Goal: Task Accomplishment & Management: Use online tool/utility

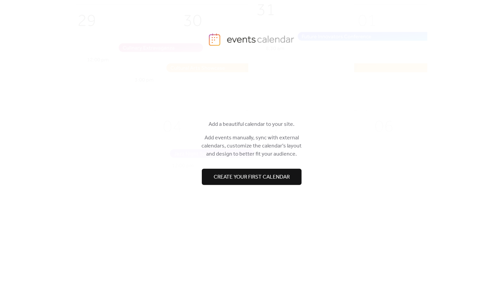
click at [262, 175] on span "Create your first calendar" at bounding box center [252, 177] width 76 height 8
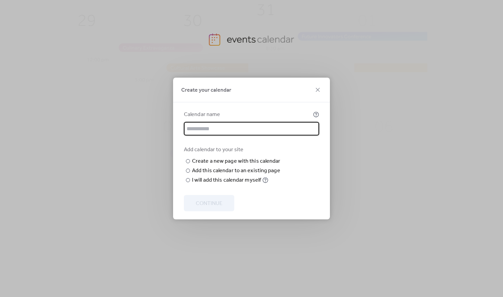
paste input "**********"
type input "**********"
click at [0, 0] on input "text" at bounding box center [0, 0] width 0 height 0
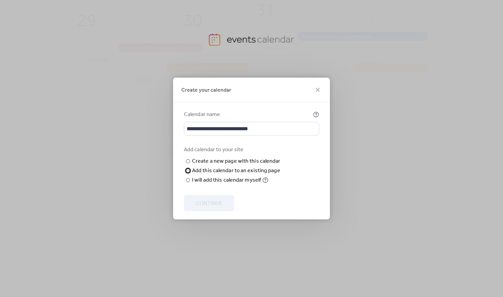
click at [185, 175] on div "​" at bounding box center [187, 171] width 7 height 8
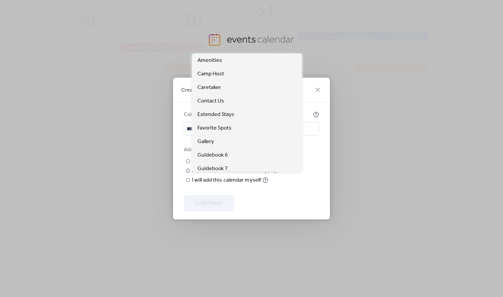
click at [0, 0] on span "Choose page" at bounding box center [0, 0] width 0 height 0
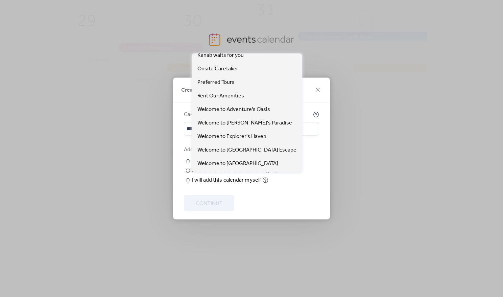
scroll to position [220, 0]
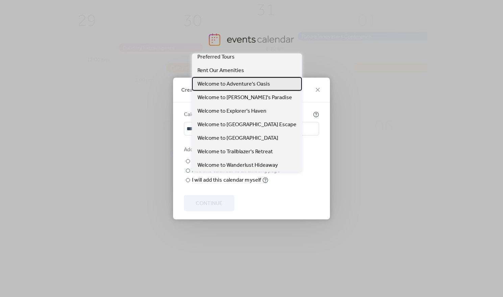
click at [223, 85] on span "Welcome to Adventure's Oasis" at bounding box center [233, 84] width 73 height 8
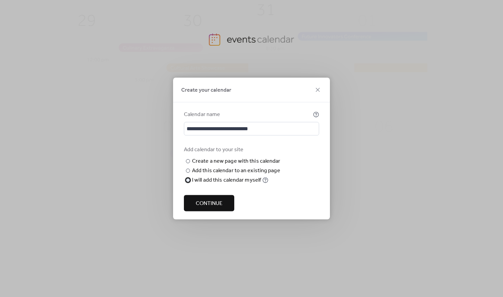
click at [186, 184] on div "​" at bounding box center [187, 180] width 7 height 8
click at [202, 201] on span "Continue" at bounding box center [209, 203] width 27 height 8
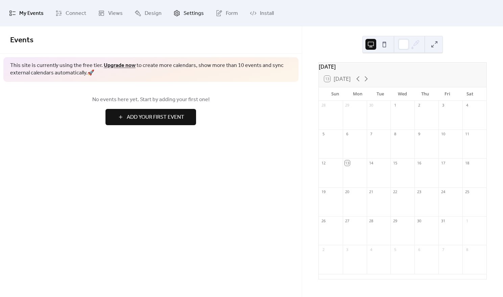
click at [179, 16] on link "Settings" at bounding box center [188, 13] width 41 height 21
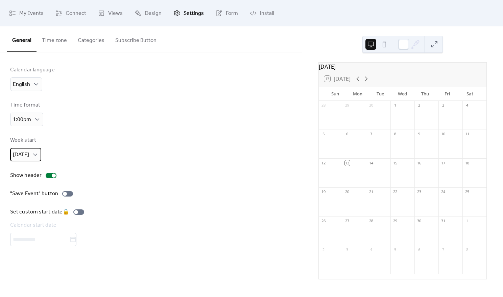
click at [31, 154] on div "[DATE]" at bounding box center [25, 155] width 31 height 14
click at [29, 183] on span "[DATE]" at bounding box center [24, 183] width 16 height 8
click at [25, 121] on span "1:00pm" at bounding box center [22, 119] width 18 height 10
click at [169, 129] on div "Calendar language English Time format 1:00pm Week start [DATE] Show header "Sav…" at bounding box center [150, 156] width 281 height 180
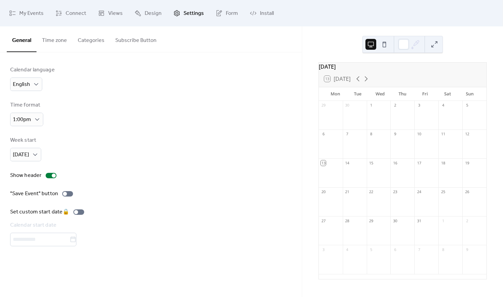
click at [88, 38] on button "Categories" at bounding box center [91, 38] width 38 height 25
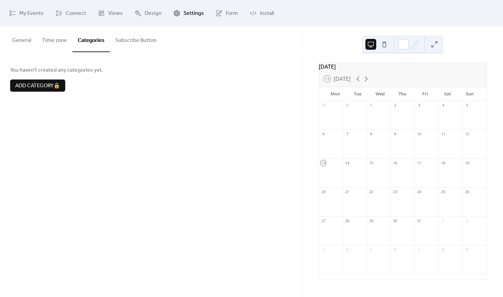
click at [57, 43] on button "Time zone" at bounding box center [54, 38] width 36 height 25
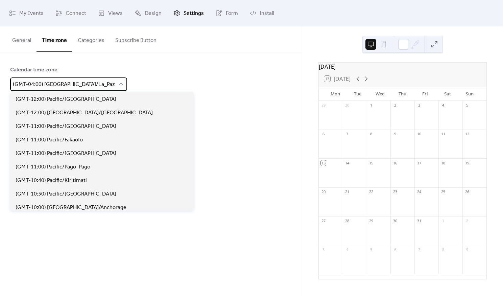
click at [77, 84] on span "(GMT-04:00) [GEOGRAPHIC_DATA]/La_Paz" at bounding box center [64, 84] width 102 height 10
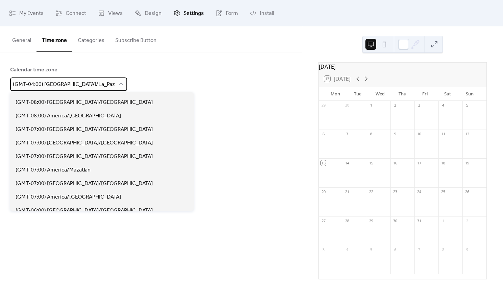
scroll to position [227, 0]
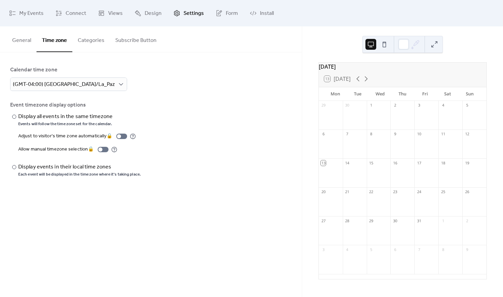
click at [255, 61] on div "Calendar time zone (GMT-04:00) America/La_Paz Event timezone display options ​ …" at bounding box center [151, 121] width 302 height 138
click at [80, 85] on span "(GMT-04:00) [GEOGRAPHIC_DATA]/La_Paz" at bounding box center [64, 84] width 102 height 10
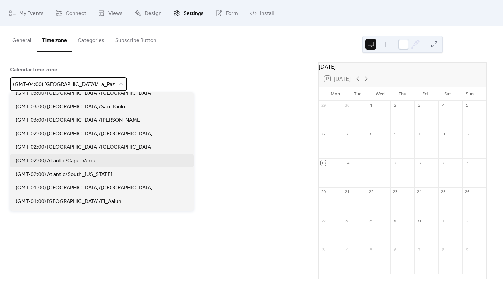
scroll to position [1144, 0]
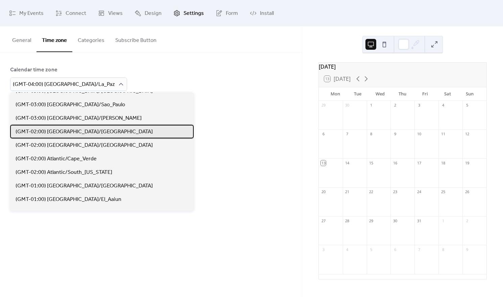
click at [63, 131] on span "(GMT-02:00) [GEOGRAPHIC_DATA]/[GEOGRAPHIC_DATA]" at bounding box center [84, 132] width 137 height 8
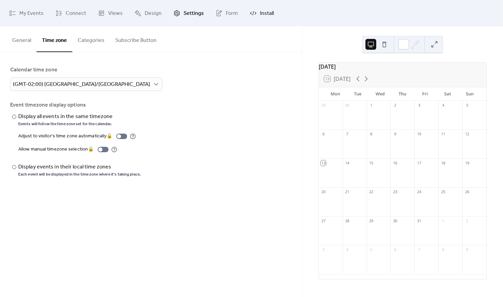
click at [260, 13] on span "Install" at bounding box center [267, 13] width 14 height 11
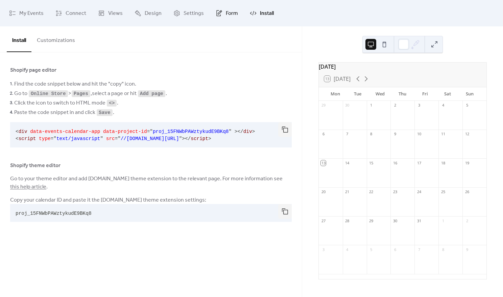
click at [232, 12] on span "Form" at bounding box center [232, 13] width 12 height 11
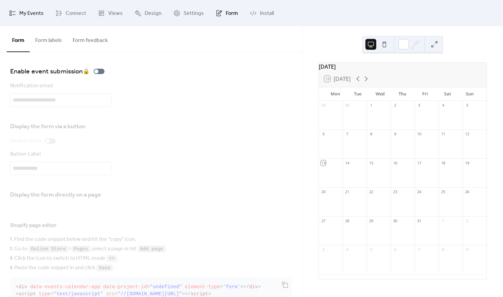
click at [35, 14] on span "My Events" at bounding box center [31, 13] width 24 height 11
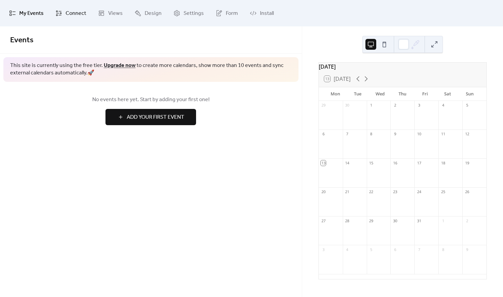
click at [71, 18] on span "Connect" at bounding box center [76, 13] width 21 height 11
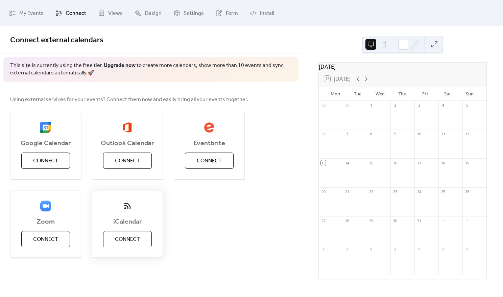
click at [126, 236] on span "Connect" at bounding box center [127, 239] width 25 height 8
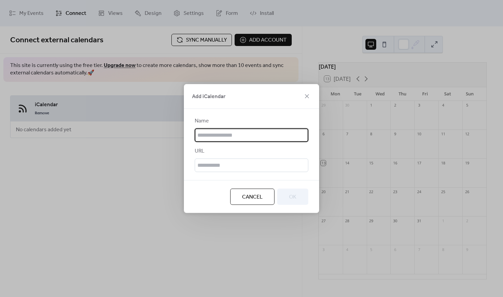
paste input "**********"
type input "**********"
click at [218, 166] on input "text" at bounding box center [252, 165] width 114 height 14
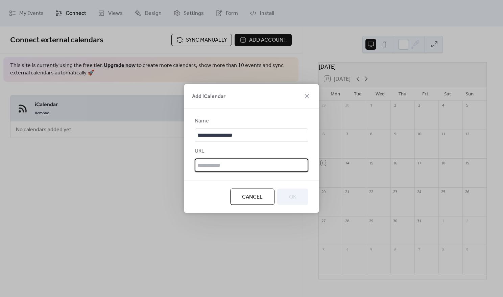
paste input "**********"
type input "**********"
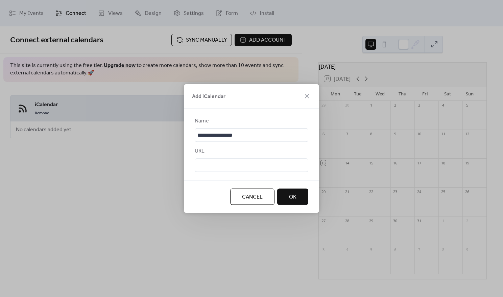
scroll to position [0, 0]
click at [295, 197] on span "OK" at bounding box center [292, 197] width 7 height 8
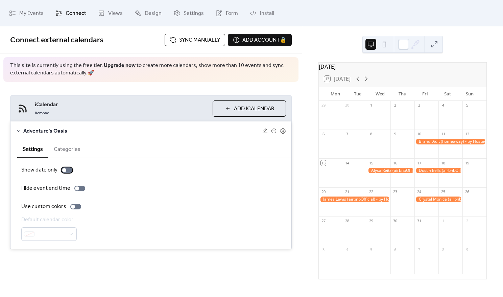
click at [66, 170] on div at bounding box center [67, 169] width 11 height 5
click at [65, 170] on div at bounding box center [67, 169] width 11 height 5
click at [79, 188] on div at bounding box center [79, 188] width 11 height 5
click at [80, 188] on div at bounding box center [82, 188] width 4 height 4
click at [76, 207] on div at bounding box center [75, 206] width 11 height 5
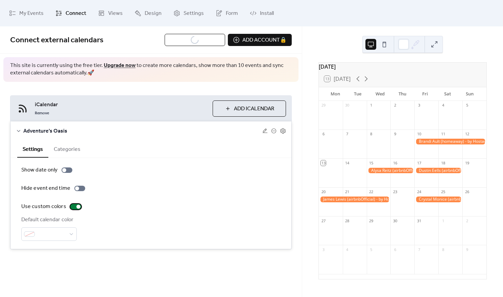
click at [76, 207] on div at bounding box center [78, 206] width 4 height 4
click at [69, 151] on button "Categories" at bounding box center [67, 148] width 38 height 17
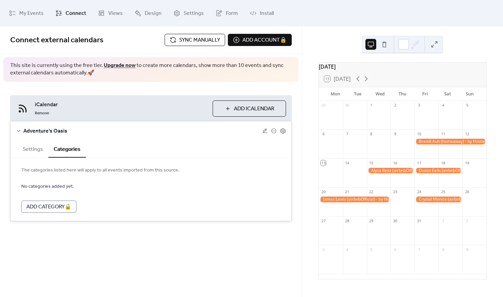
click at [31, 149] on button "Settings" at bounding box center [32, 148] width 31 height 17
